Goal: Transaction & Acquisition: Obtain resource

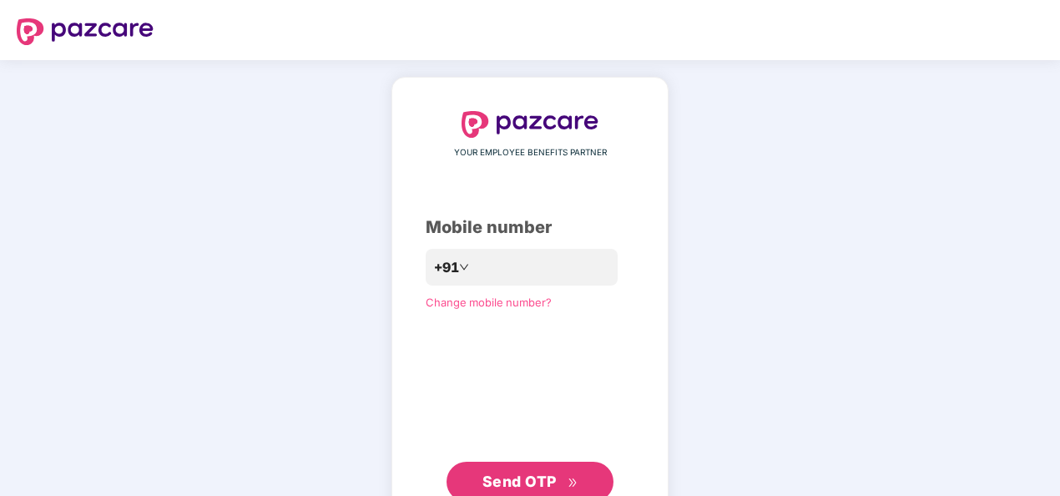
click at [513, 476] on span "Send OTP" at bounding box center [519, 481] width 74 height 18
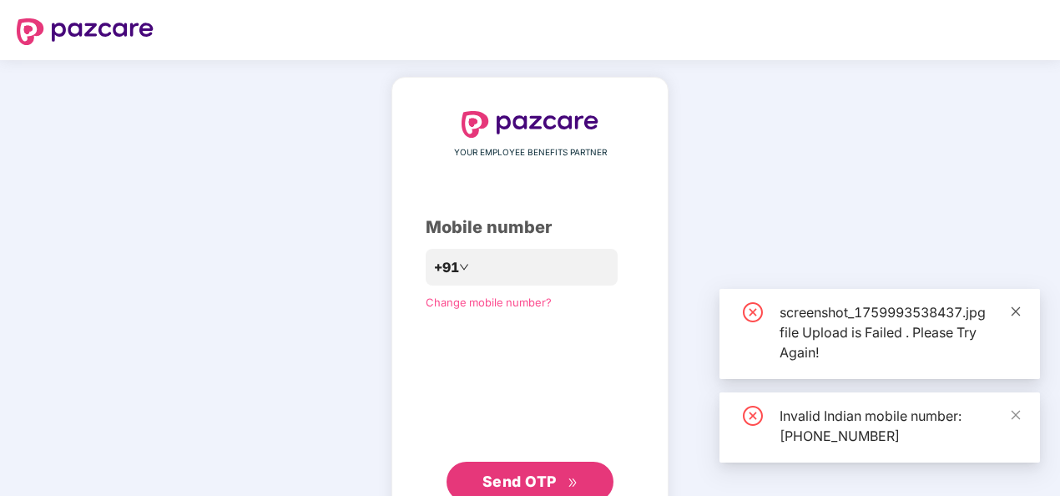
click at [1020, 309] on icon "close" at bounding box center [1016, 311] width 12 height 12
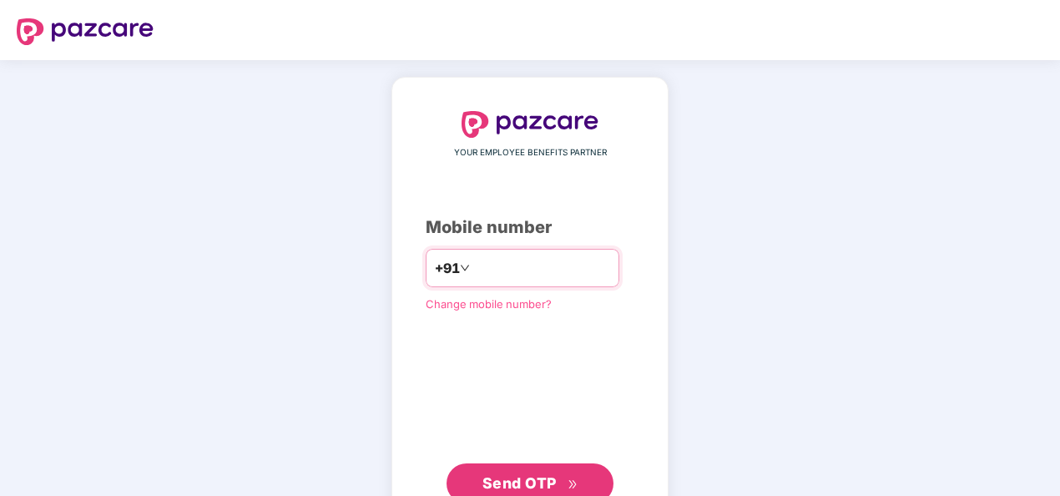
click at [493, 267] on input "**********" at bounding box center [541, 267] width 137 height 27
type input "**********"
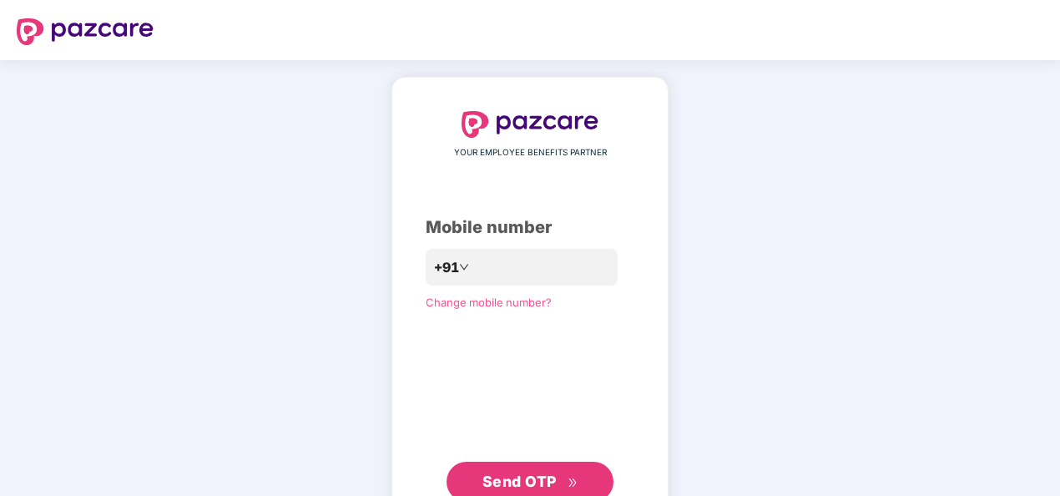
click at [500, 479] on span "Send OTP" at bounding box center [519, 481] width 74 height 18
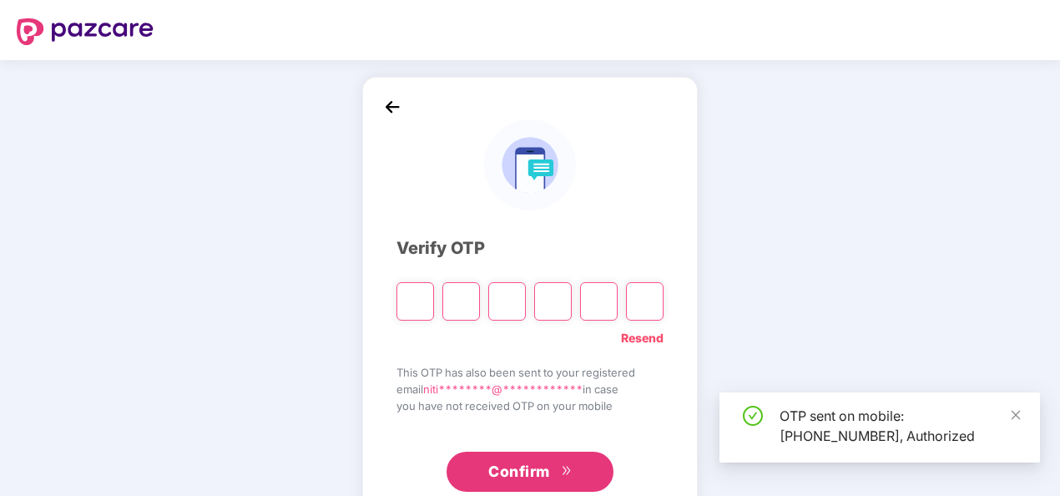
click at [420, 298] on input "Please enter verification code. Digit 1" at bounding box center [415, 301] width 38 height 38
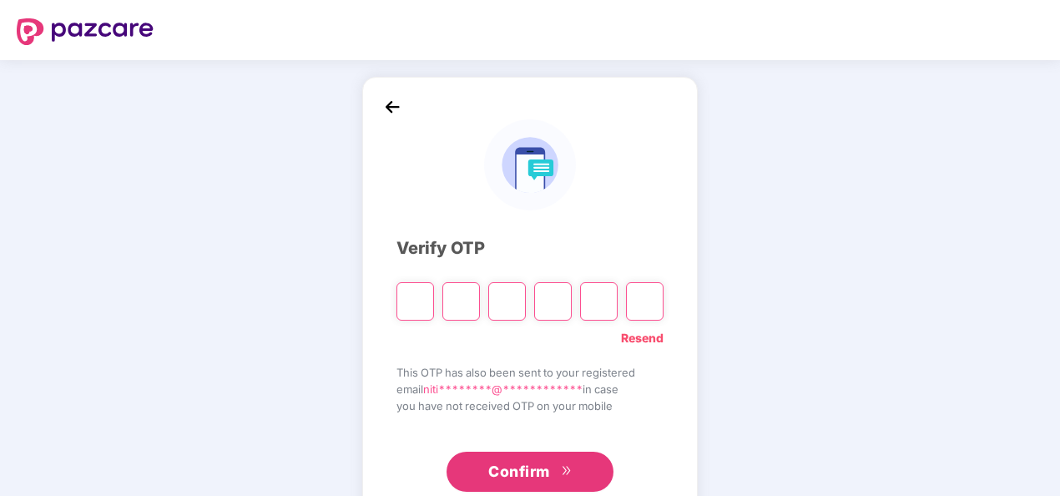
type input "*"
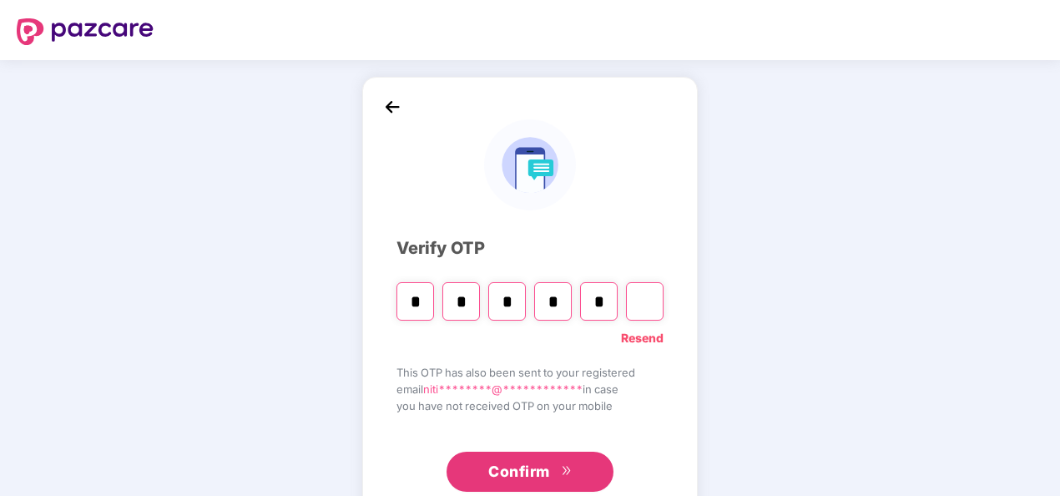
type input "*"
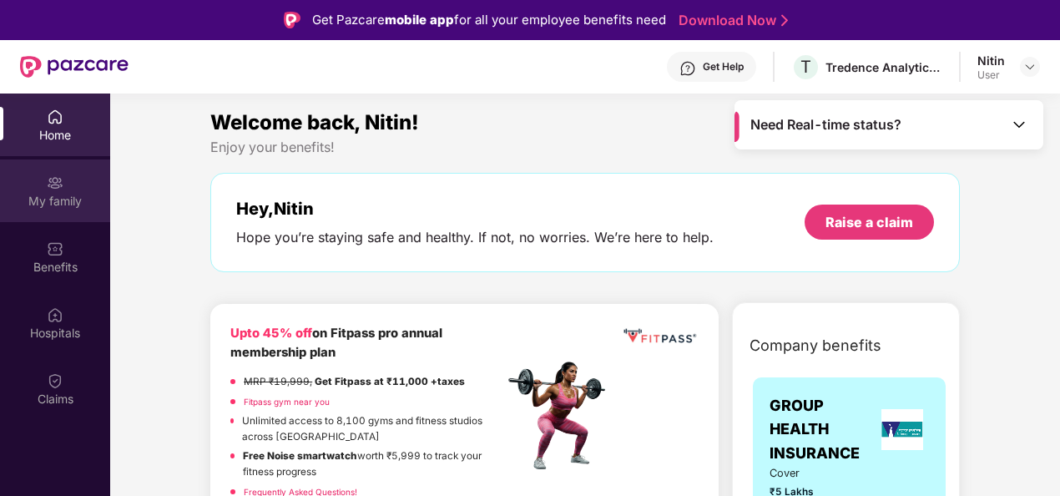
click at [44, 187] on div "My family" at bounding box center [55, 190] width 110 height 63
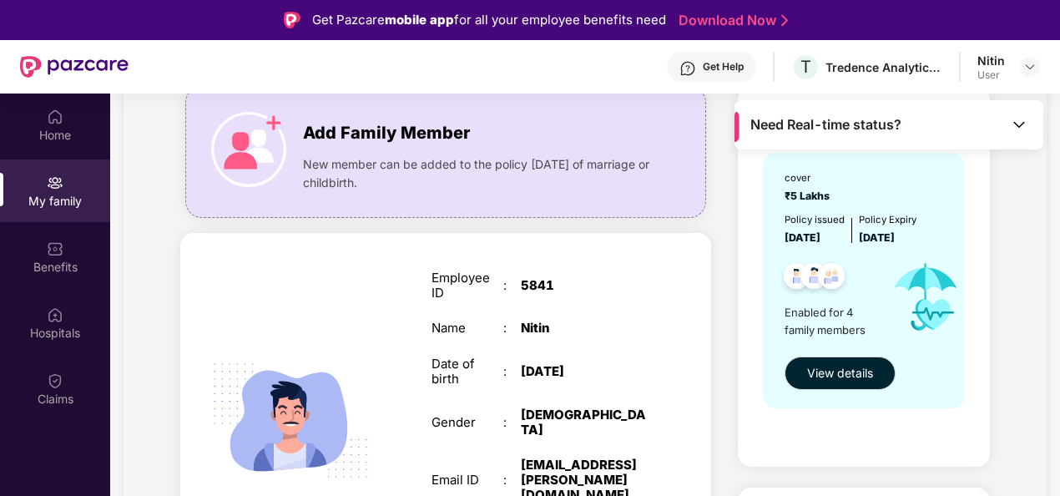
scroll to position [130, 0]
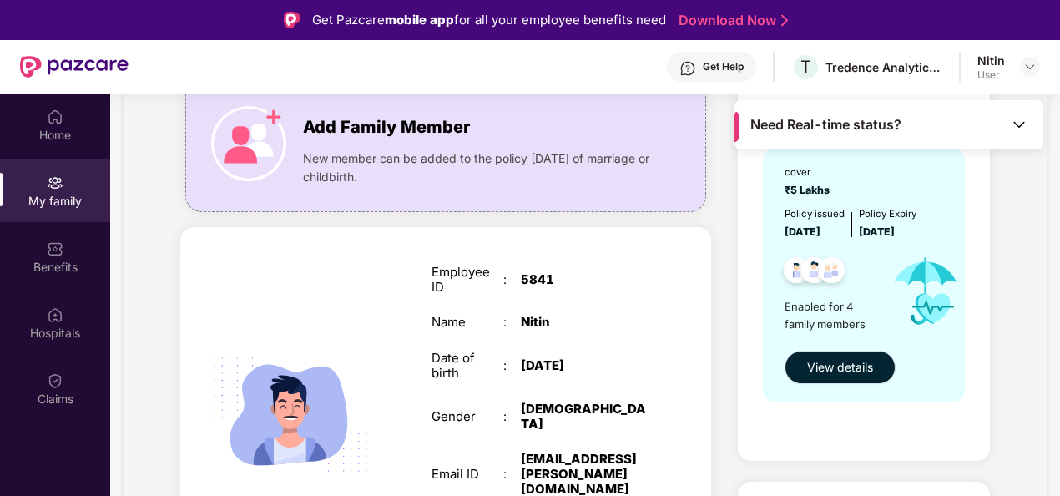
click at [853, 357] on button "View details" at bounding box center [839, 366] width 111 height 33
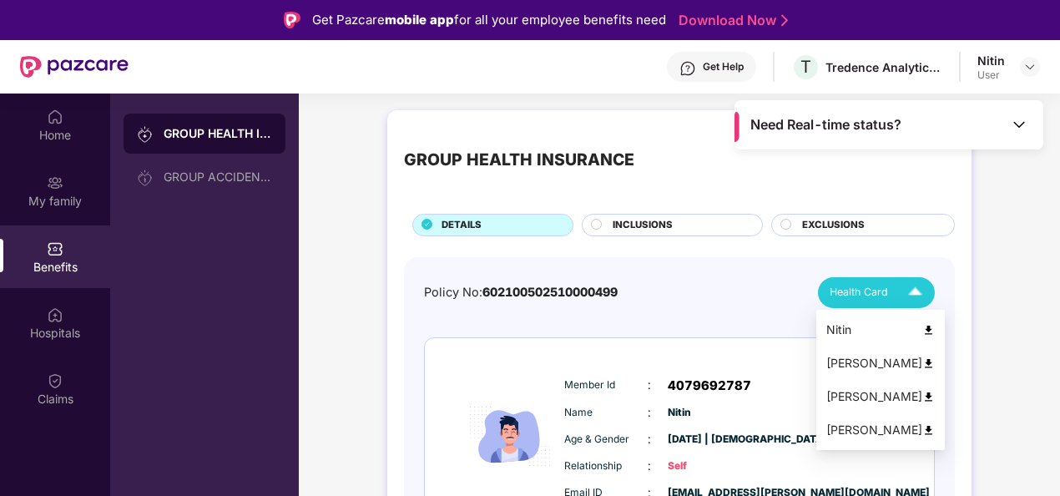
click at [904, 295] on img at bounding box center [914, 292] width 29 height 29
click at [922, 395] on img at bounding box center [928, 396] width 13 height 13
click at [908, 295] on img at bounding box center [914, 292] width 29 height 29
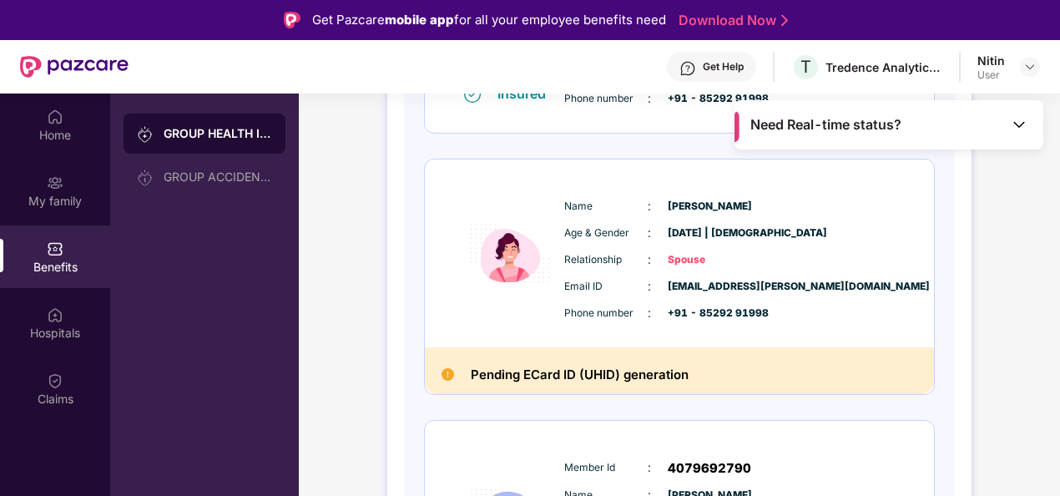
scroll to position [419, 0]
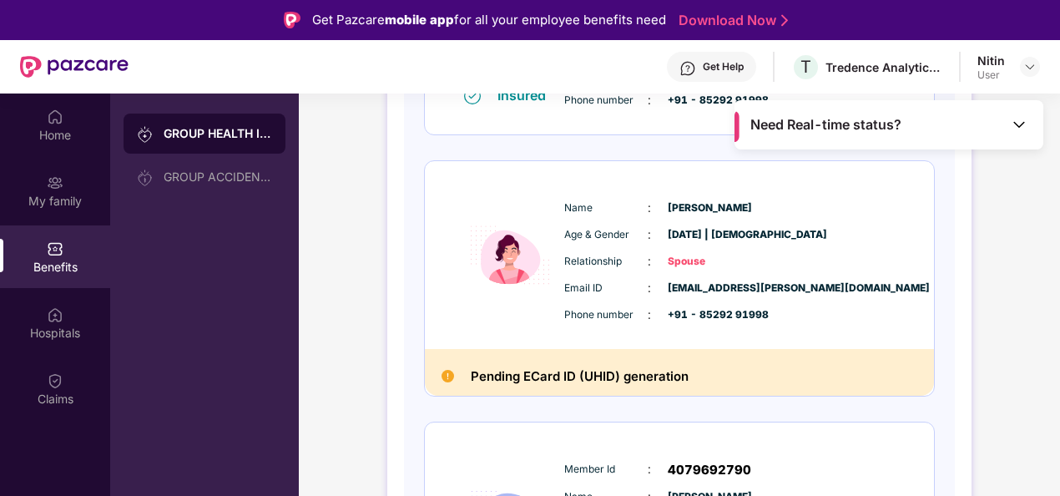
click at [647, 382] on h2 "Pending ECard ID (UHID) generation" at bounding box center [580, 376] width 218 height 22
click at [445, 373] on img at bounding box center [447, 376] width 13 height 13
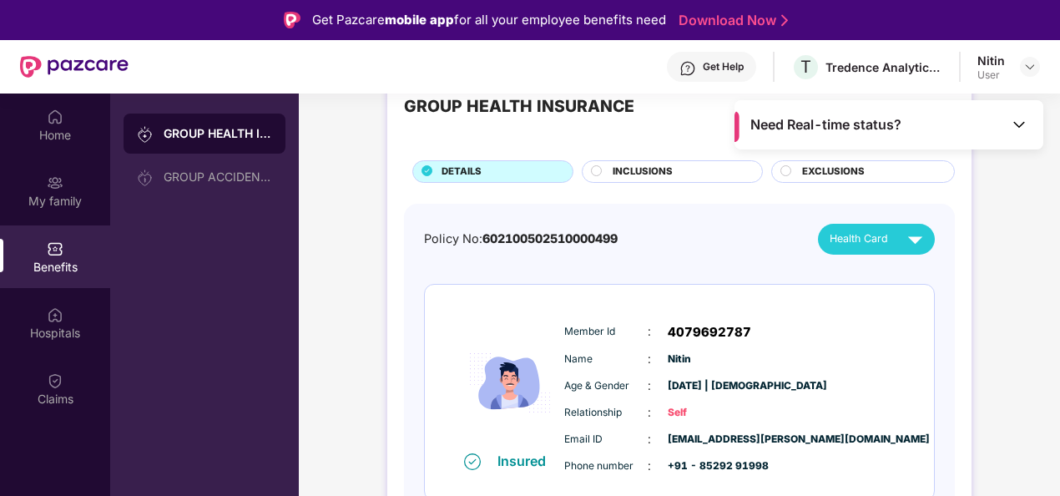
scroll to position [52, 0]
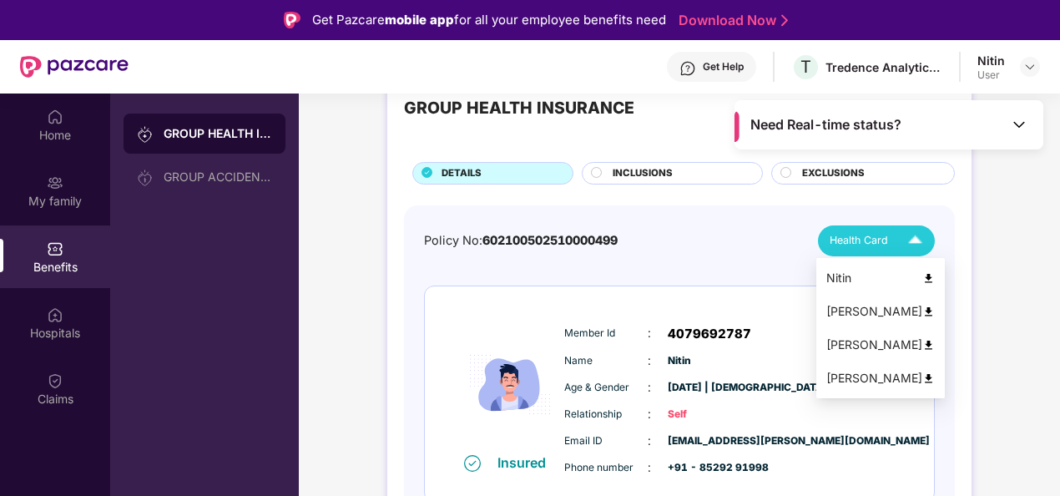
click at [912, 228] on img at bounding box center [914, 240] width 29 height 29
click at [922, 275] on img at bounding box center [928, 278] width 13 height 13
click at [918, 235] on img at bounding box center [914, 240] width 29 height 29
click at [922, 315] on img at bounding box center [928, 311] width 13 height 13
click at [911, 243] on img at bounding box center [914, 240] width 29 height 29
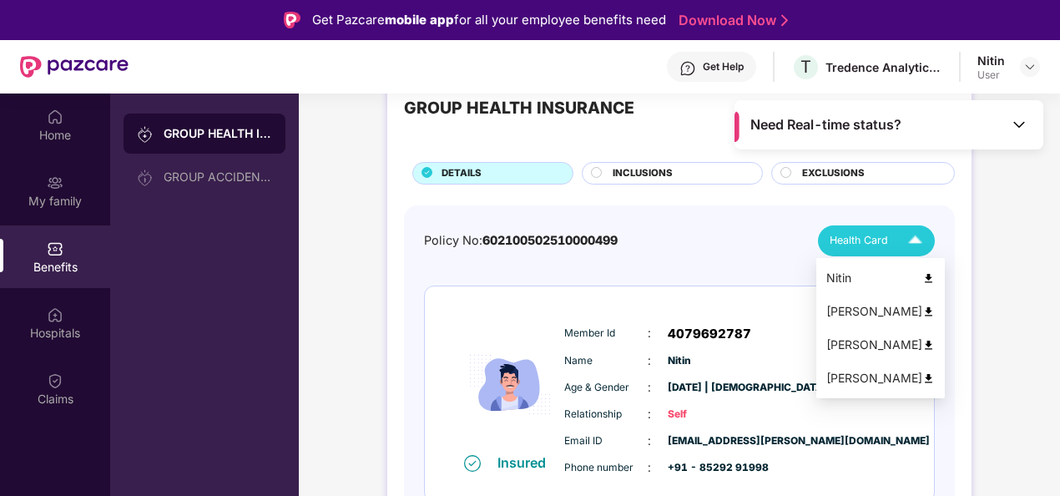
click at [922, 378] on img at bounding box center [928, 378] width 13 height 13
